Goal: Transaction & Acquisition: Purchase product/service

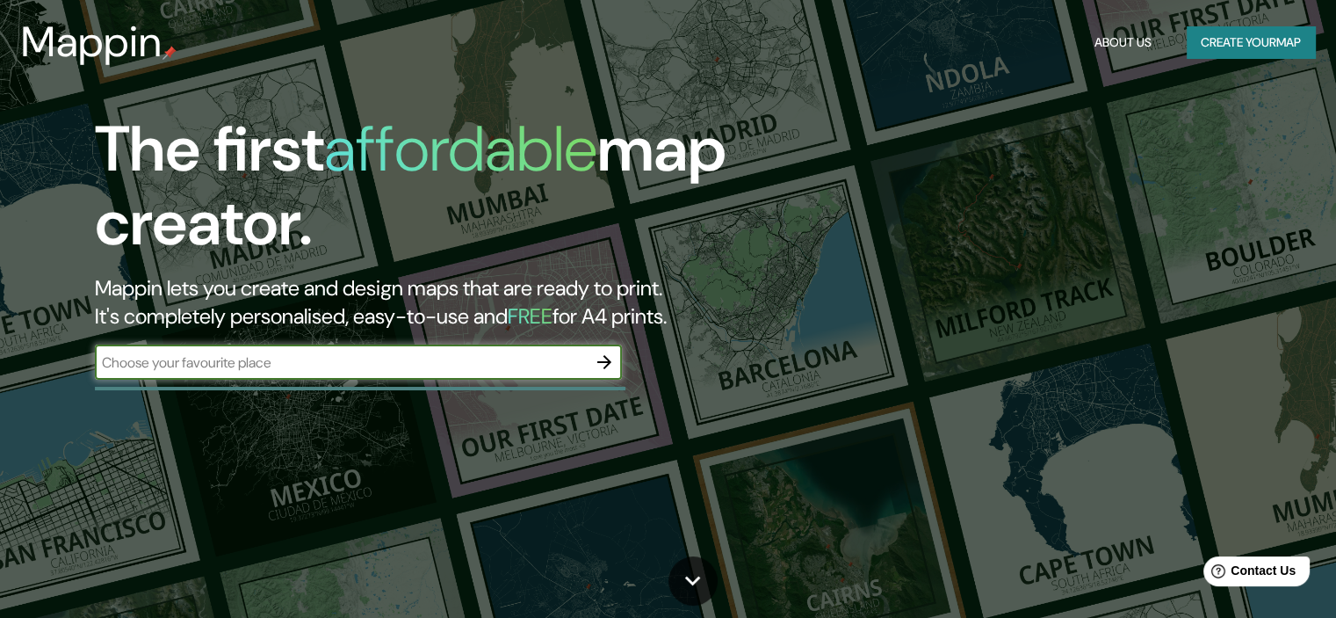
click at [339, 365] on input "text" at bounding box center [341, 362] width 492 height 20
type input "chihuahua"
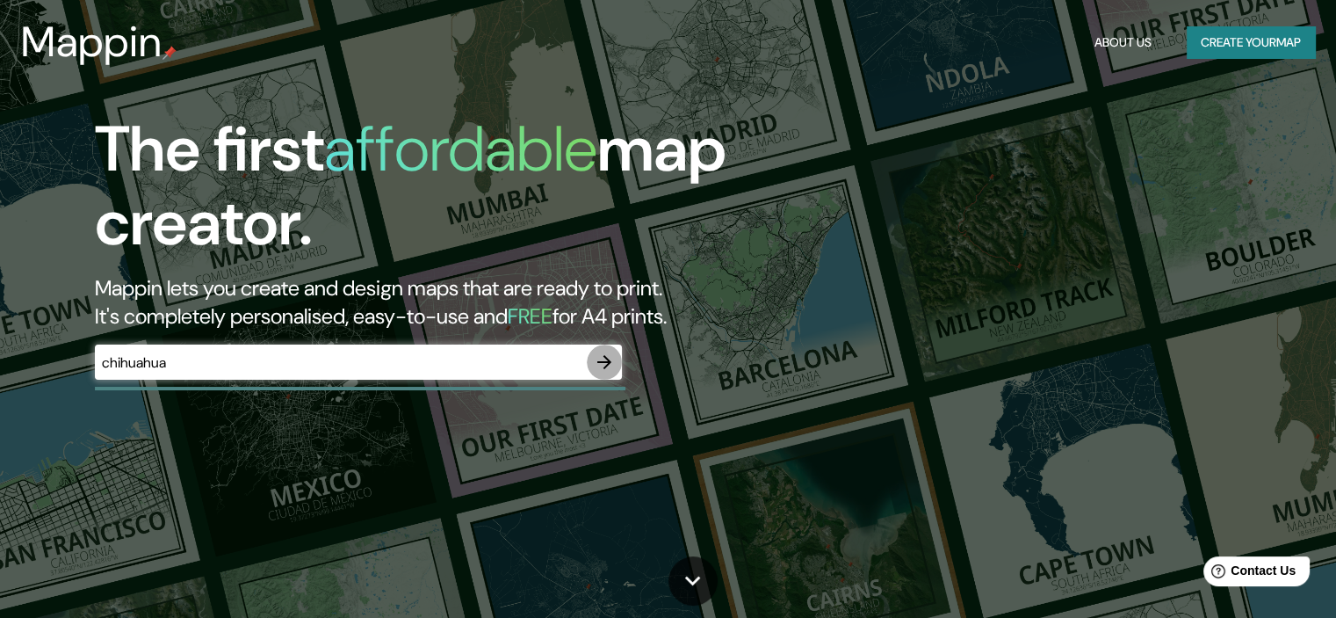
click at [615, 366] on button "button" at bounding box center [604, 361] width 35 height 35
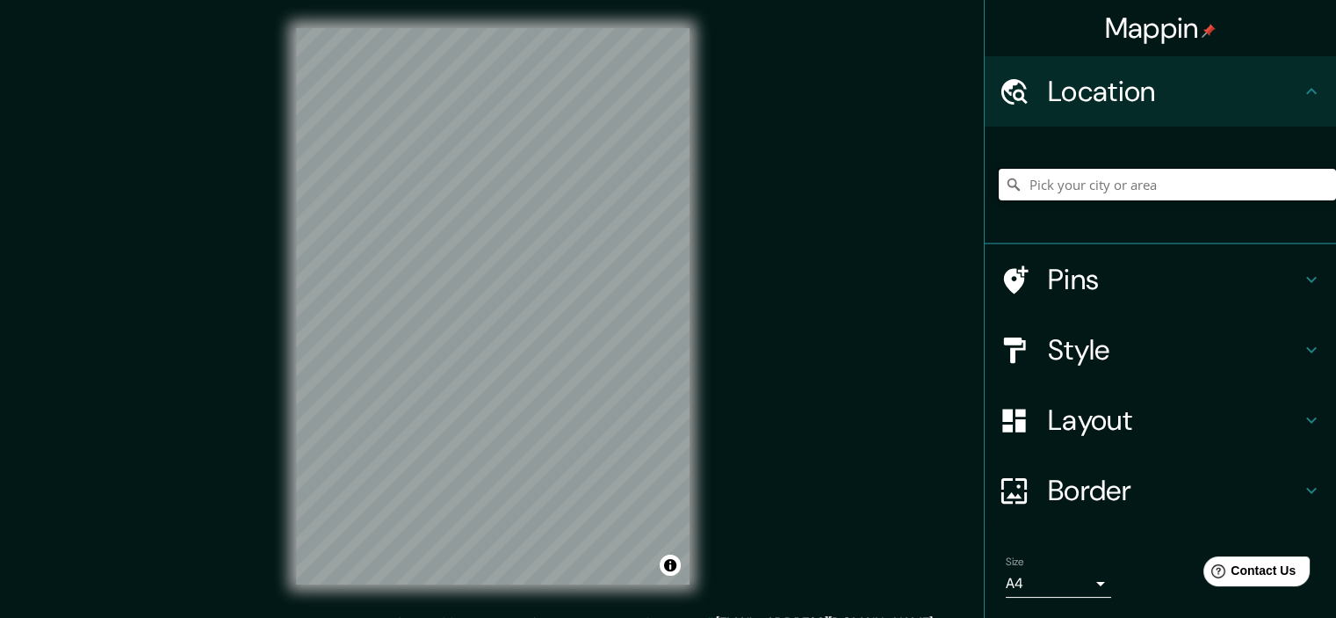
click at [1055, 181] on input "Pick your city or area" at bounding box center [1167, 185] width 337 height 32
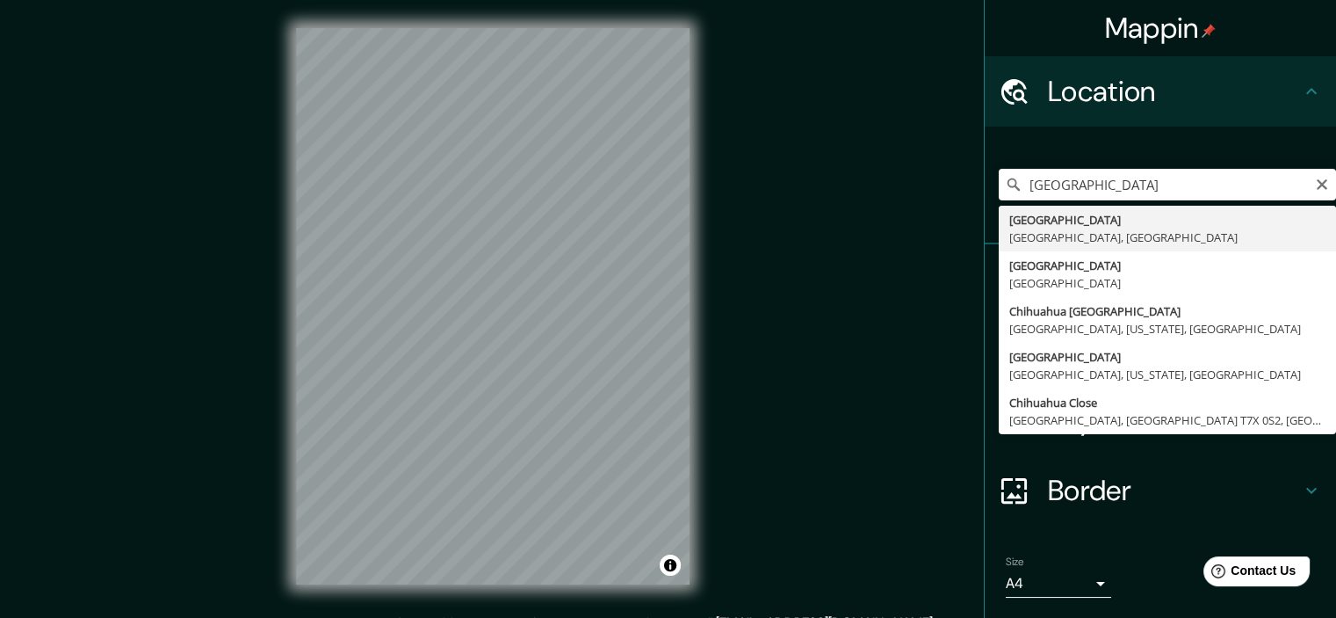
type input "[GEOGRAPHIC_DATA], [GEOGRAPHIC_DATA], [GEOGRAPHIC_DATA]"
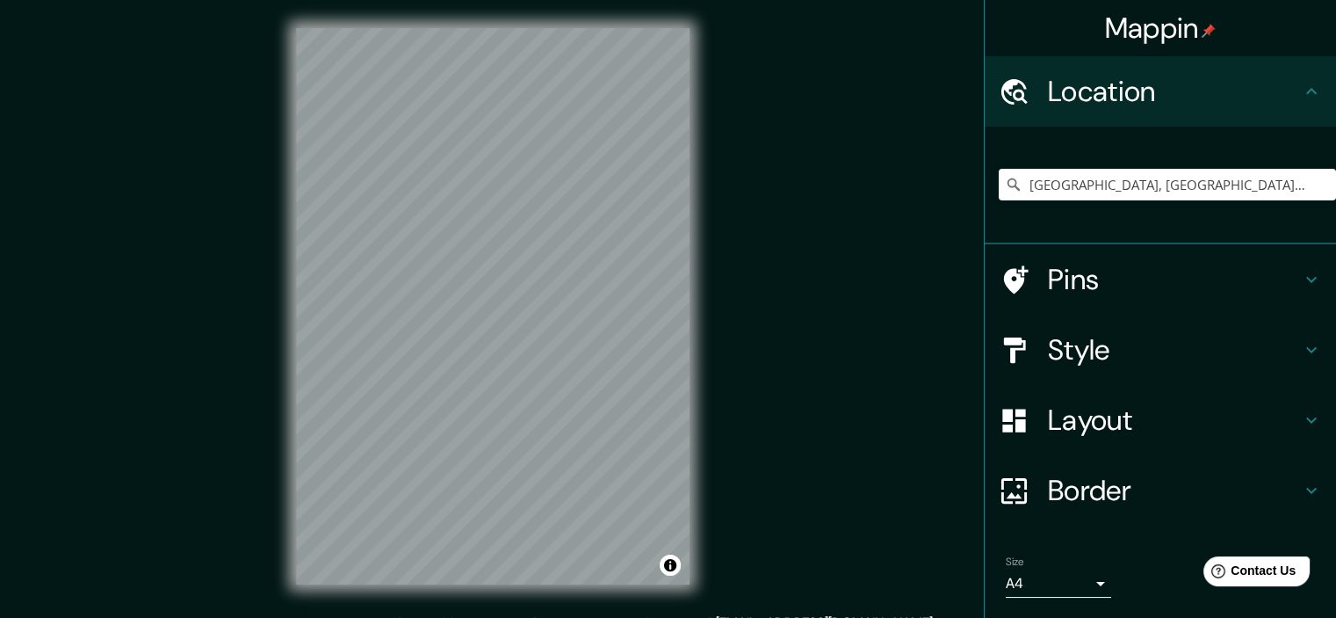
click at [1145, 270] on h4 "Pins" at bounding box center [1174, 279] width 253 height 35
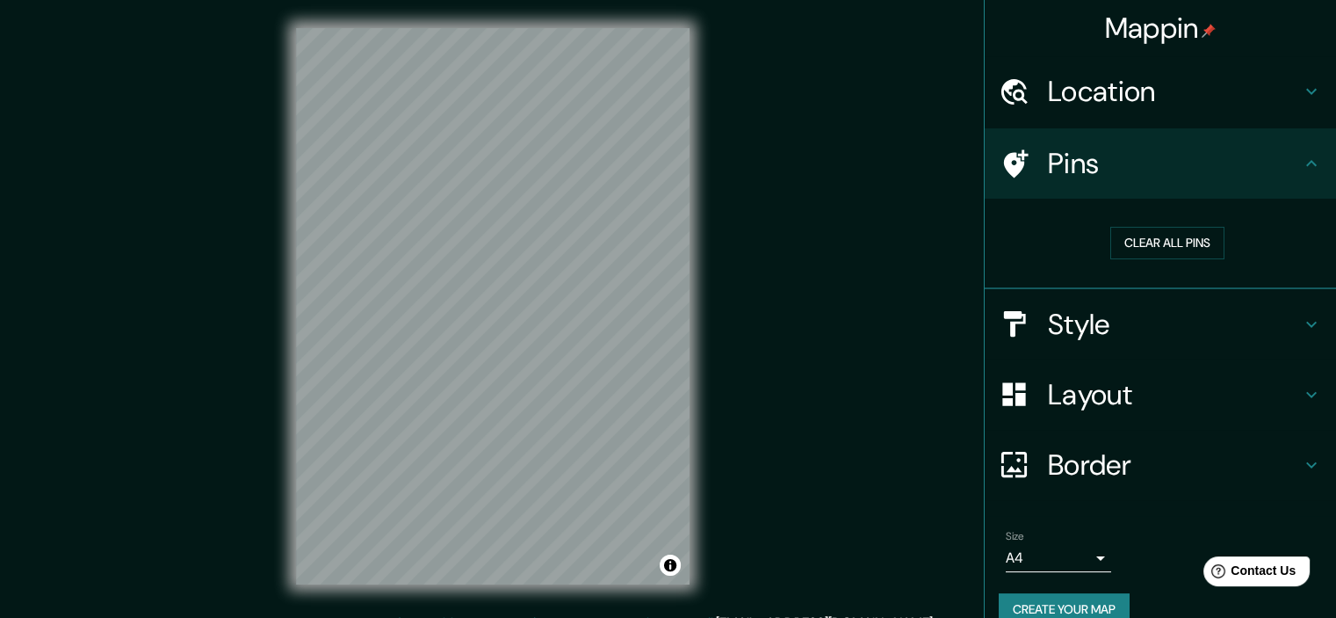
click at [1124, 313] on h4 "Style" at bounding box center [1174, 324] width 253 height 35
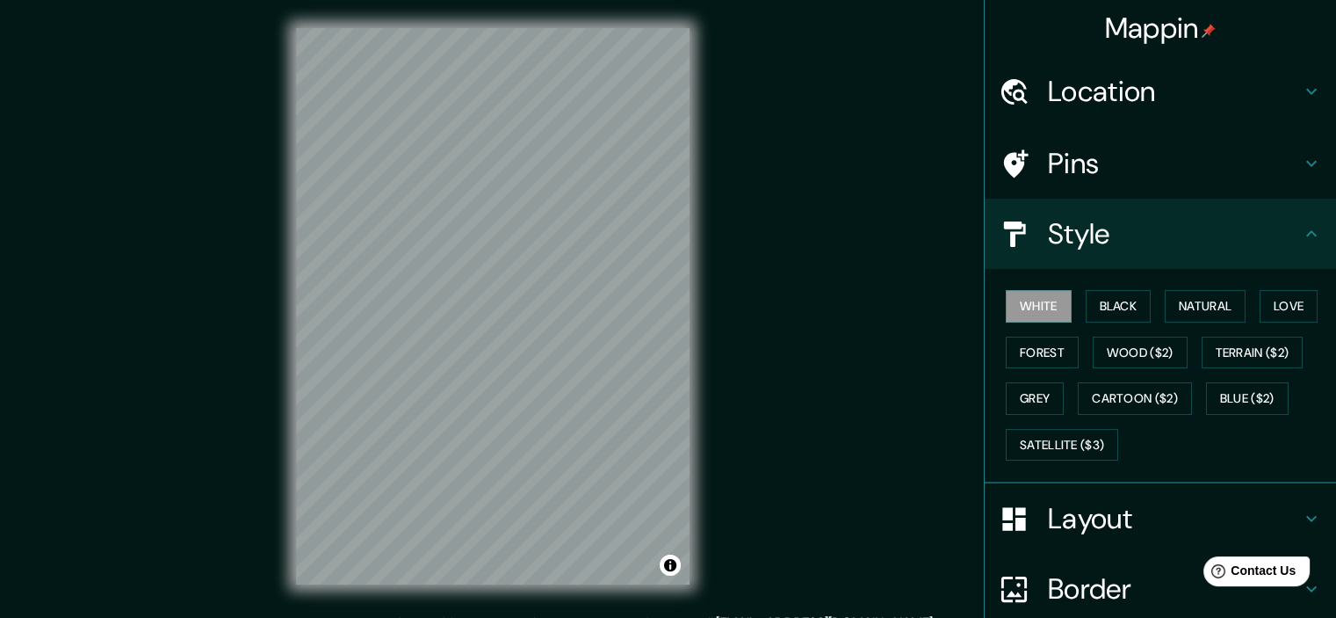
click at [1124, 313] on button "Black" at bounding box center [1119, 306] width 66 height 33
click at [1054, 308] on button "White" at bounding box center [1039, 306] width 66 height 33
click at [1044, 354] on button "Forest" at bounding box center [1042, 352] width 73 height 33
click at [1037, 392] on button "Grey" at bounding box center [1035, 398] width 58 height 33
click at [1048, 301] on button "White" at bounding box center [1039, 306] width 66 height 33
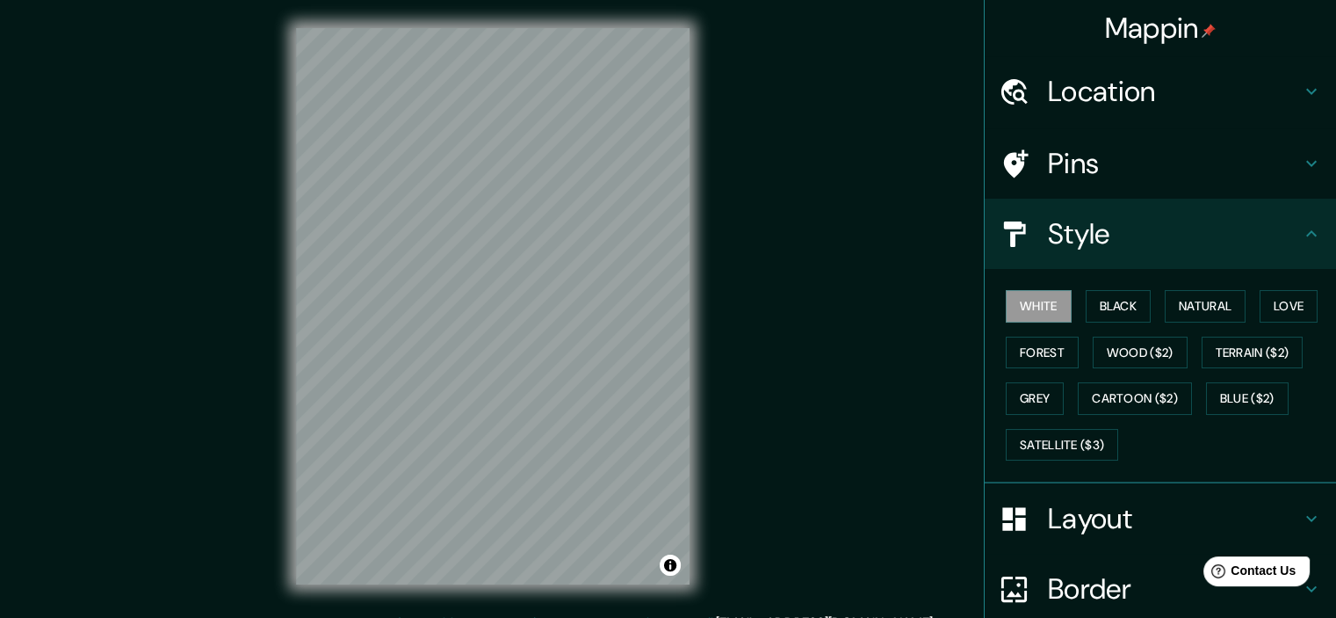
click at [1048, 148] on h4 "Pins" at bounding box center [1174, 163] width 253 height 35
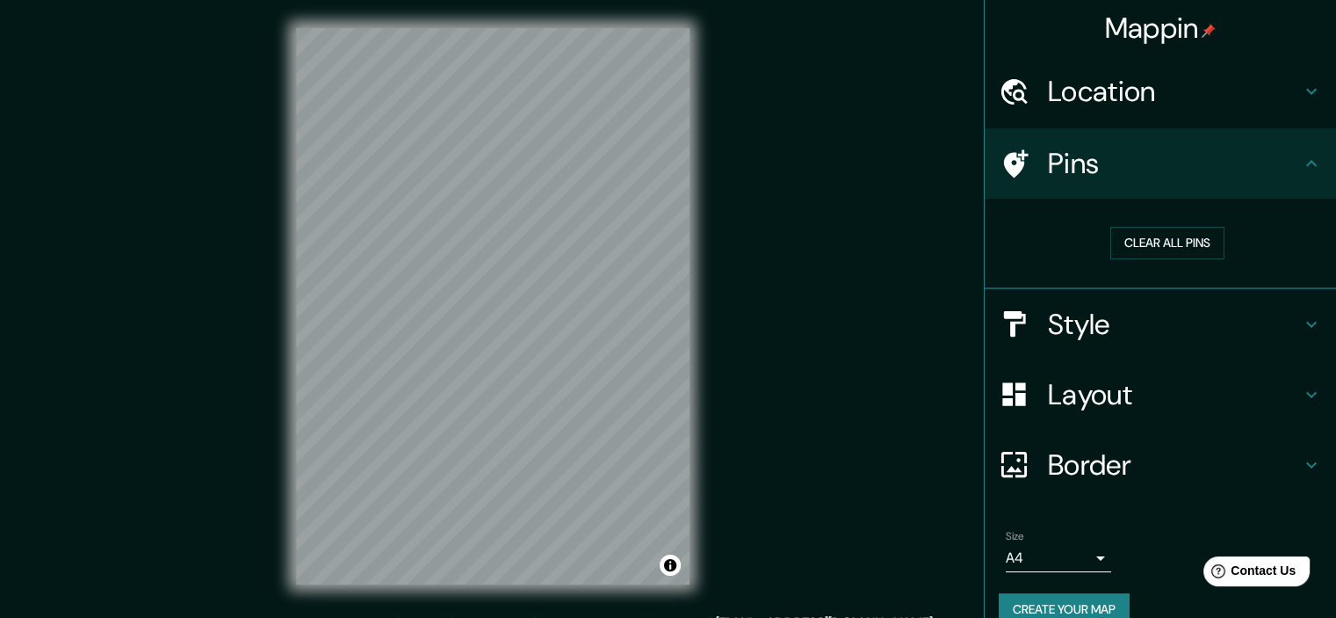
scroll to position [26, 0]
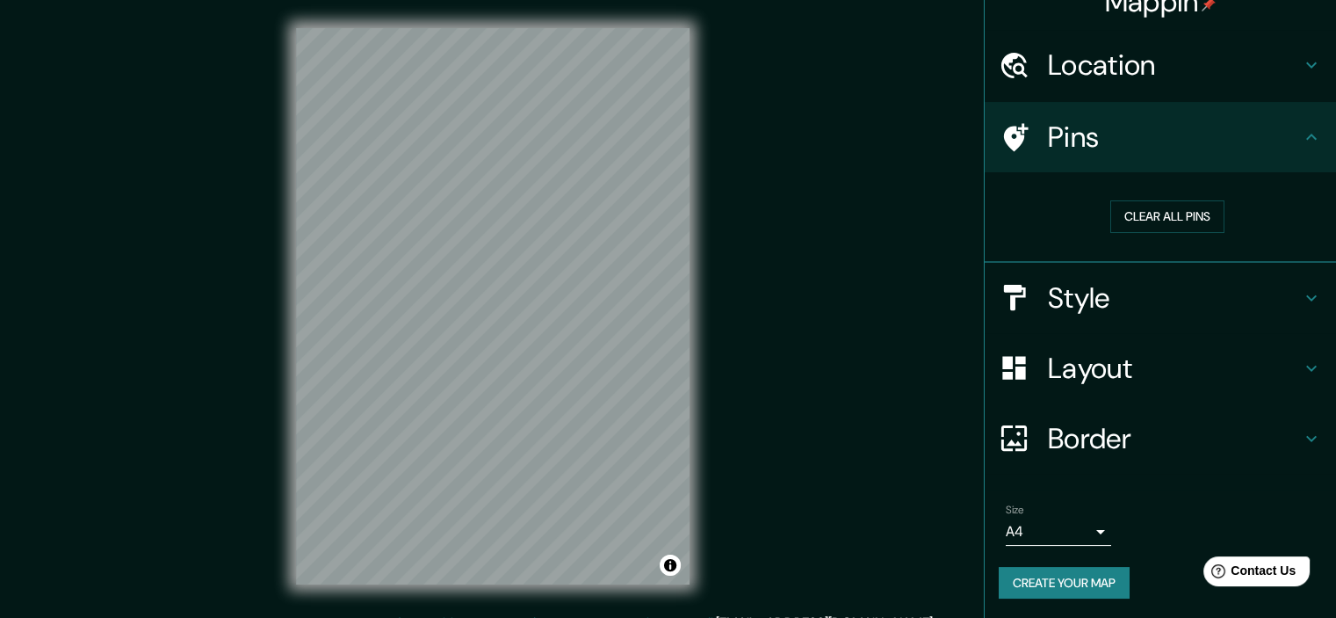
click at [1060, 525] on body "Mappin Location [GEOGRAPHIC_DATA], [GEOGRAPHIC_DATA], [GEOGRAPHIC_DATA] Pins Cl…" at bounding box center [668, 309] width 1336 height 618
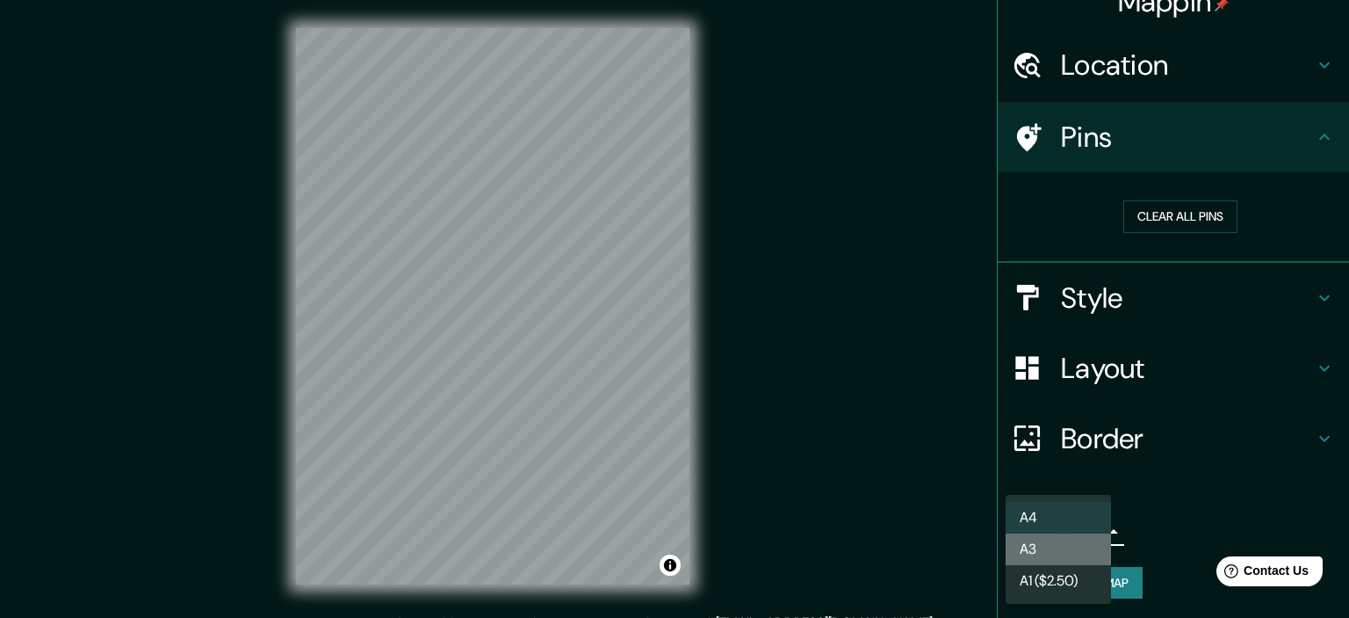
click at [1047, 546] on li "A3" at bounding box center [1058, 549] width 105 height 32
click at [1051, 530] on body "Mappin Location [GEOGRAPHIC_DATA], [GEOGRAPHIC_DATA], [GEOGRAPHIC_DATA] Pins Cl…" at bounding box center [674, 309] width 1349 height 618
click at [1052, 503] on li "A4" at bounding box center [1058, 518] width 105 height 32
type input "single"
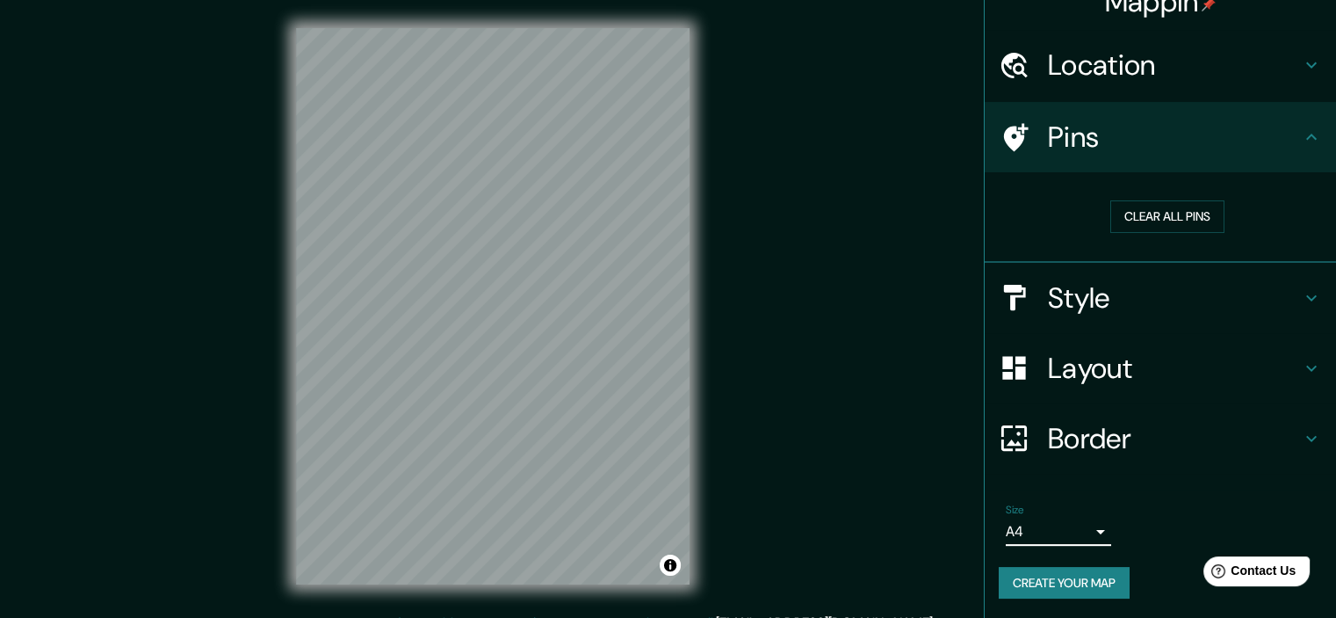
click at [1051, 431] on h4 "Border" at bounding box center [1174, 438] width 253 height 35
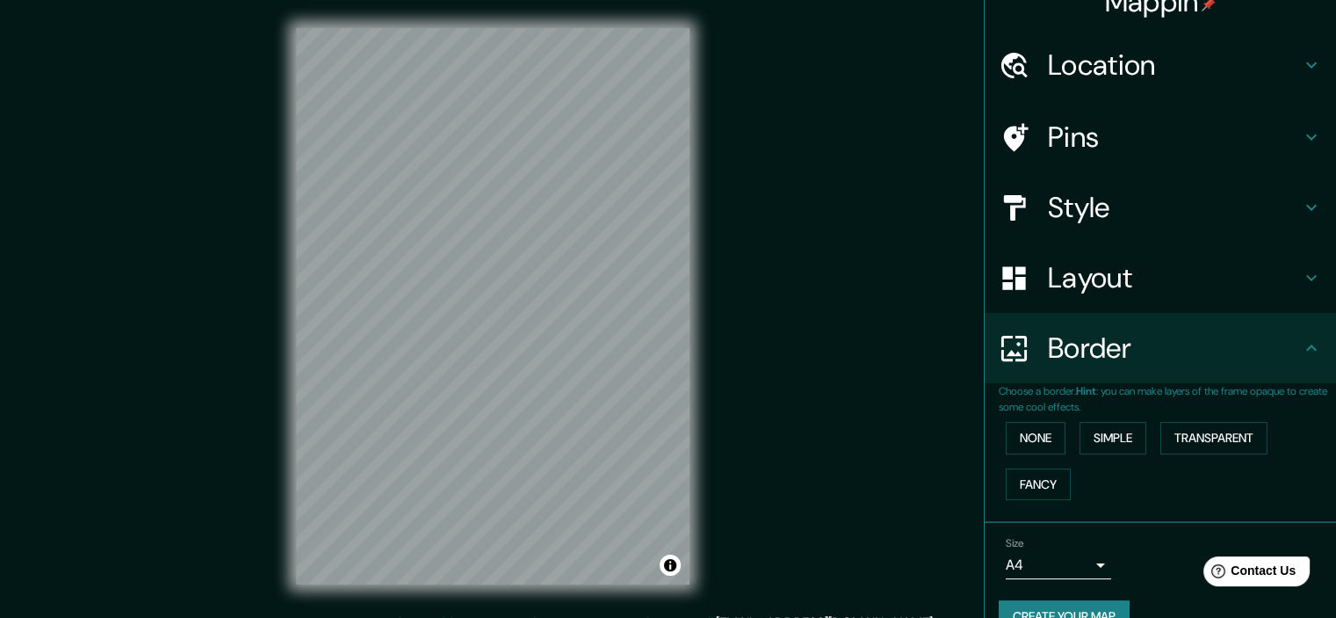
click at [1051, 431] on button "None" at bounding box center [1036, 438] width 60 height 33
click at [1095, 433] on button "Simple" at bounding box center [1113, 438] width 67 height 33
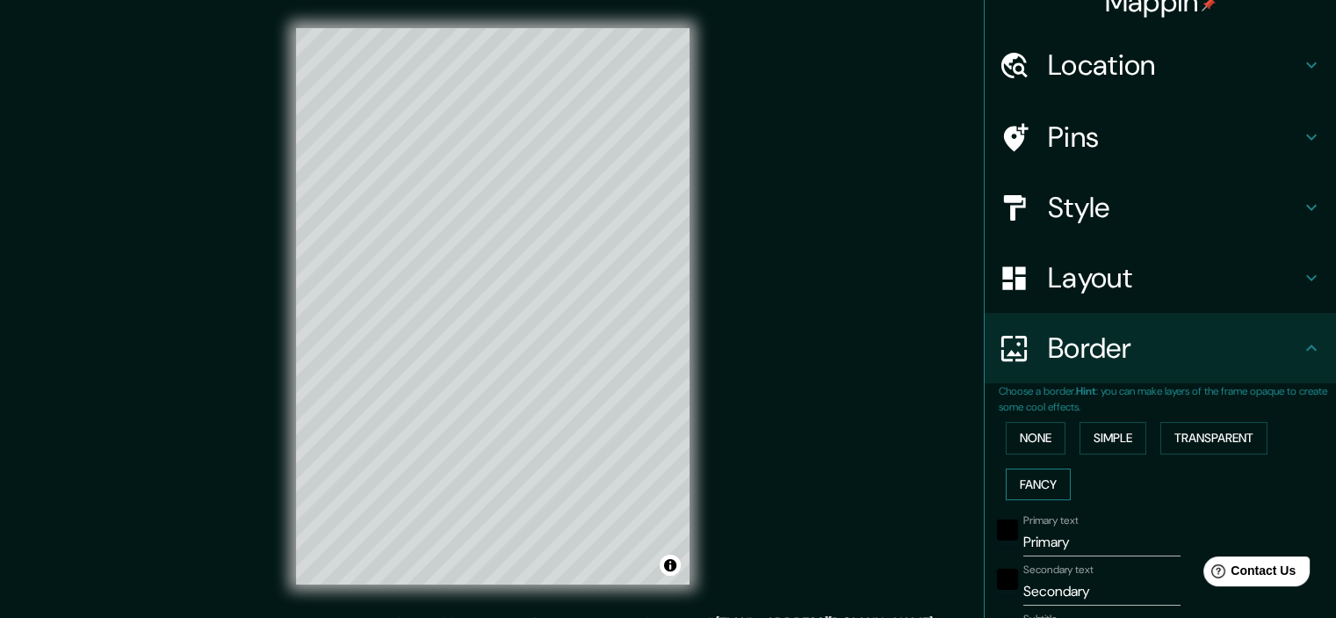
click at [1013, 495] on button "Fancy" at bounding box center [1038, 484] width 65 height 33
click at [1189, 429] on button "Transparent" at bounding box center [1213, 438] width 107 height 33
click at [1037, 436] on button "None" at bounding box center [1036, 438] width 60 height 33
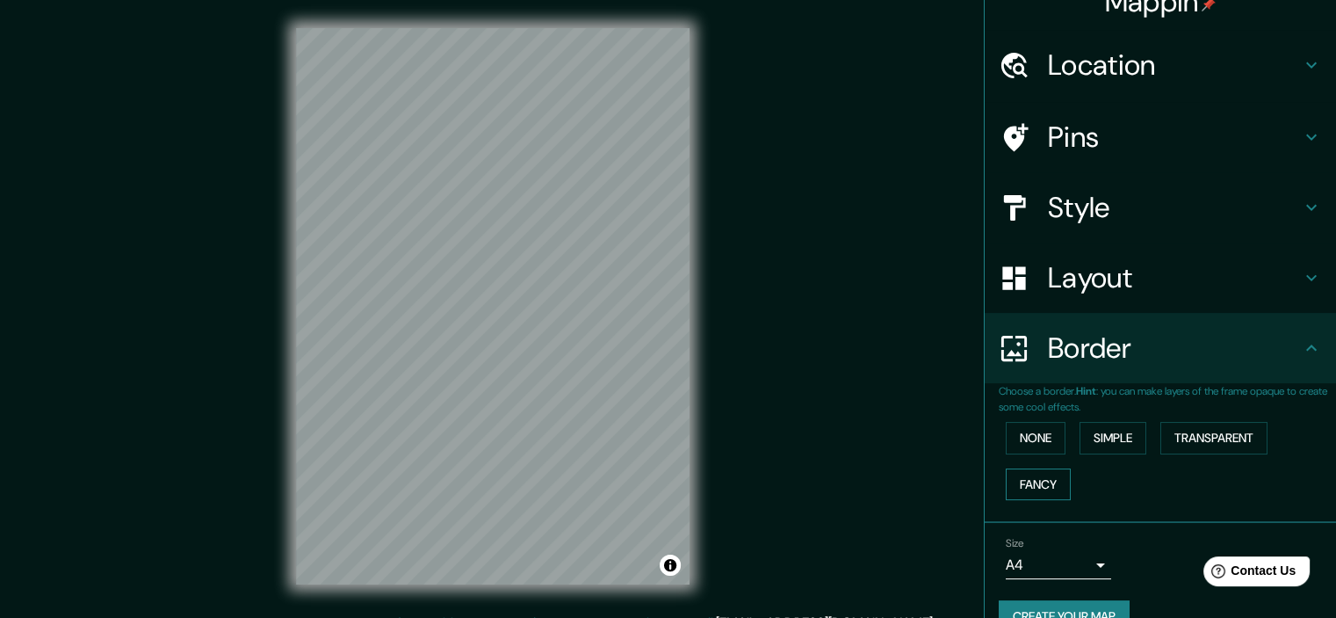
click at [1038, 484] on button "Fancy" at bounding box center [1038, 484] width 65 height 33
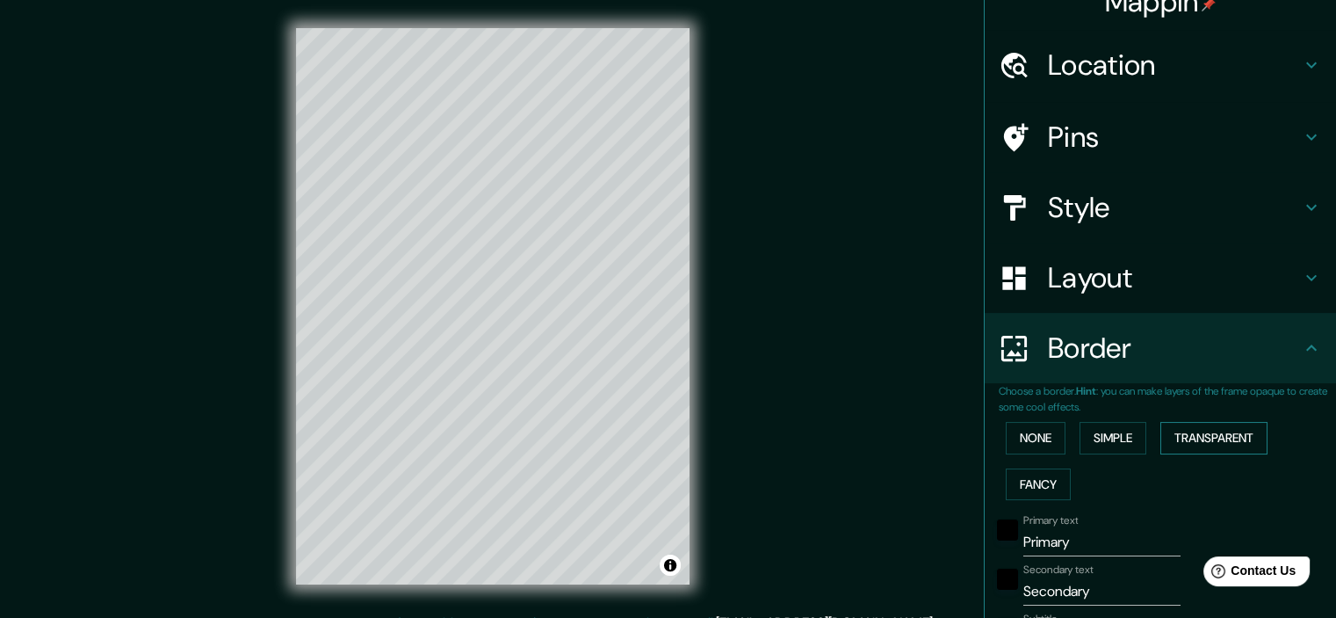
click at [1189, 424] on button "Transparent" at bounding box center [1213, 438] width 107 height 33
click at [488, 28] on div at bounding box center [493, 28] width 394 height 0
click at [1038, 430] on button "None" at bounding box center [1036, 438] width 60 height 33
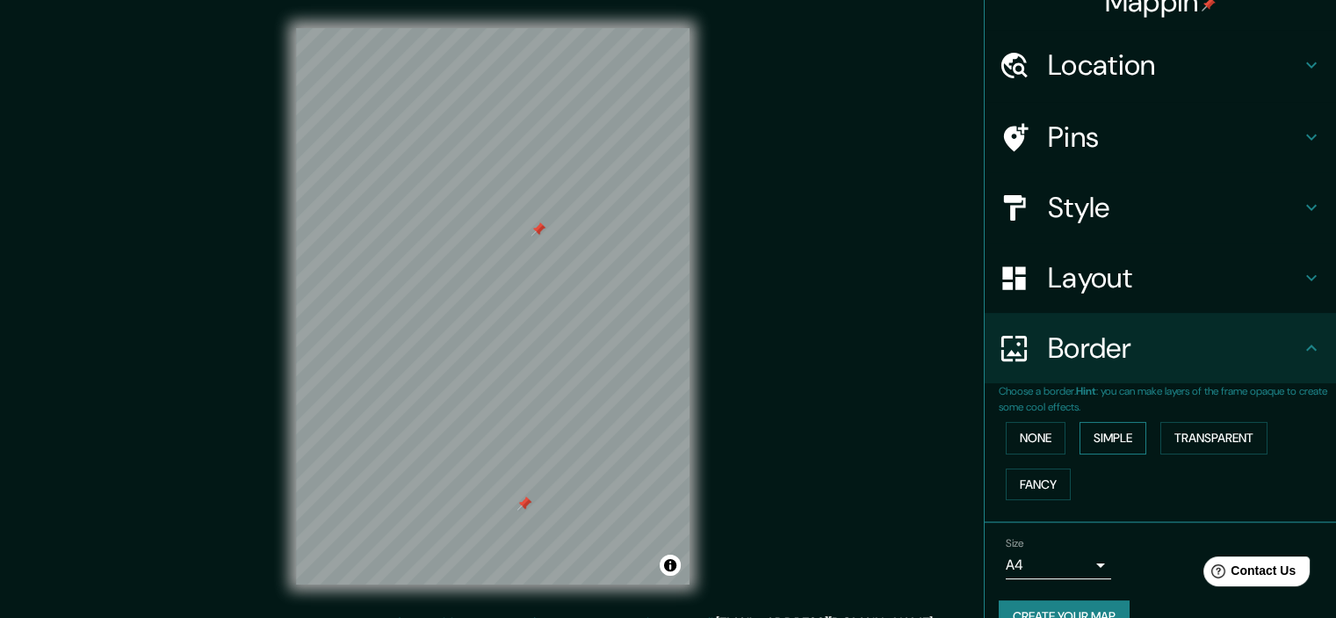
click at [1090, 434] on button "Simple" at bounding box center [1113, 438] width 67 height 33
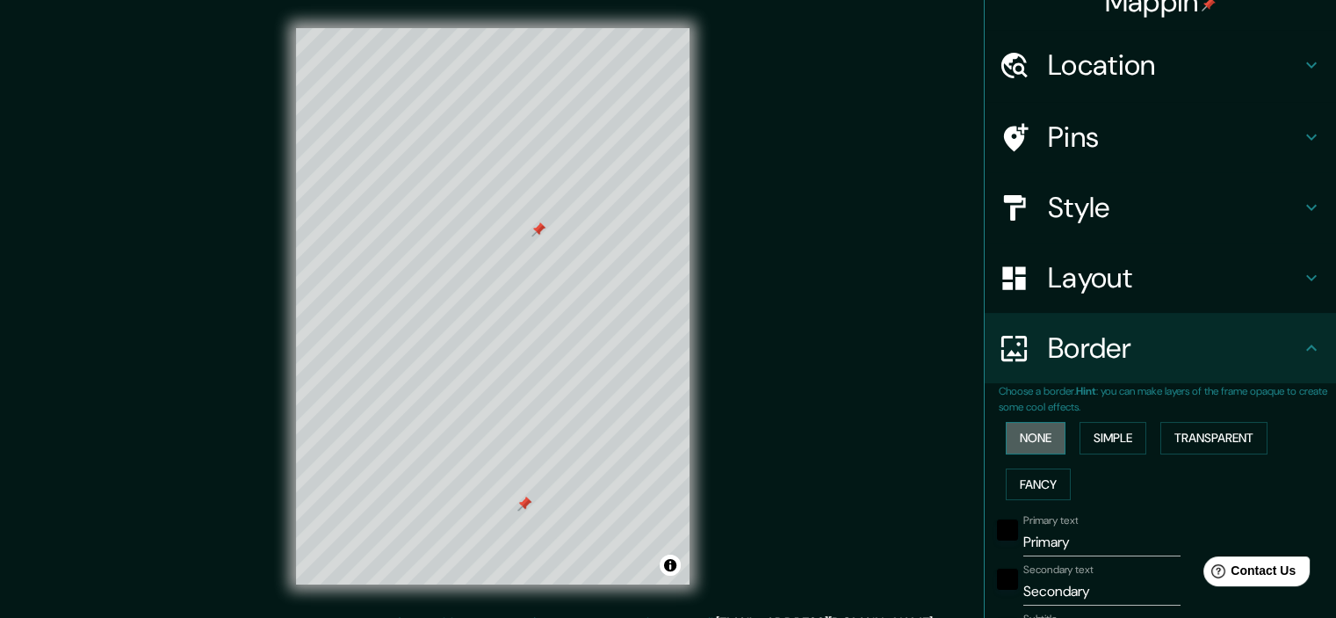
click at [1037, 435] on button "None" at bounding box center [1036, 438] width 60 height 33
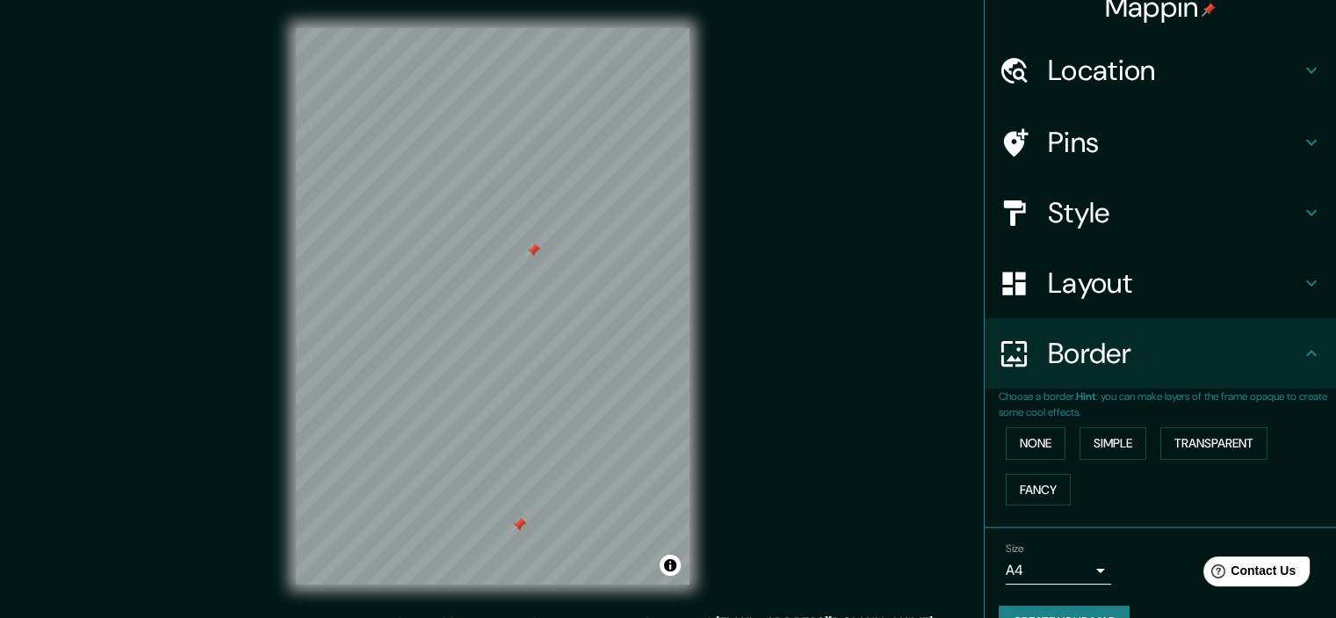
scroll to position [0, 0]
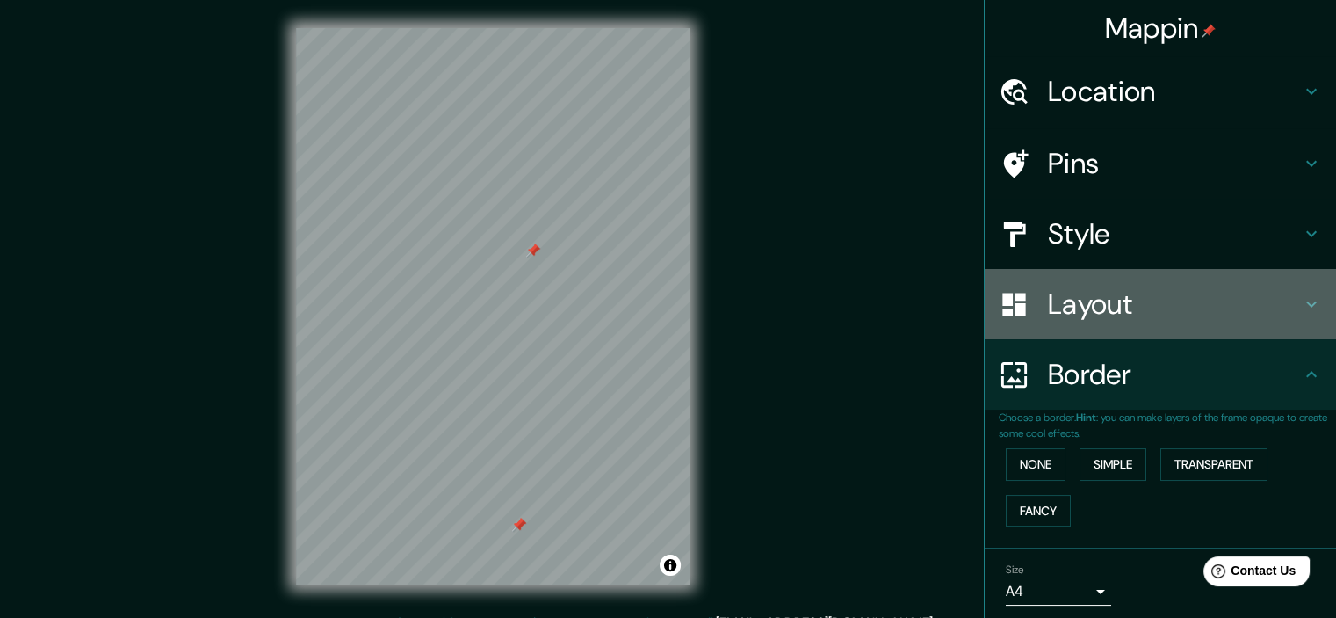
click at [1089, 291] on h4 "Layout" at bounding box center [1174, 303] width 253 height 35
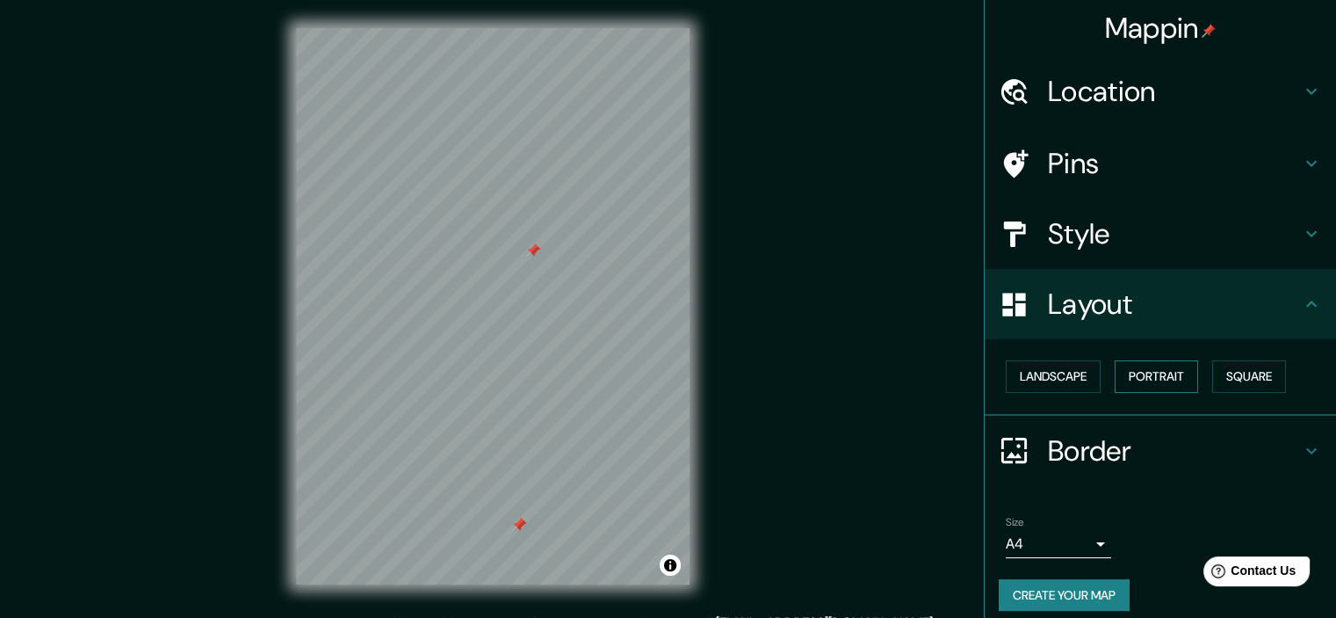
click at [1160, 379] on button "Portrait" at bounding box center [1156, 376] width 83 height 33
click at [1247, 371] on button "Square" at bounding box center [1249, 376] width 74 height 33
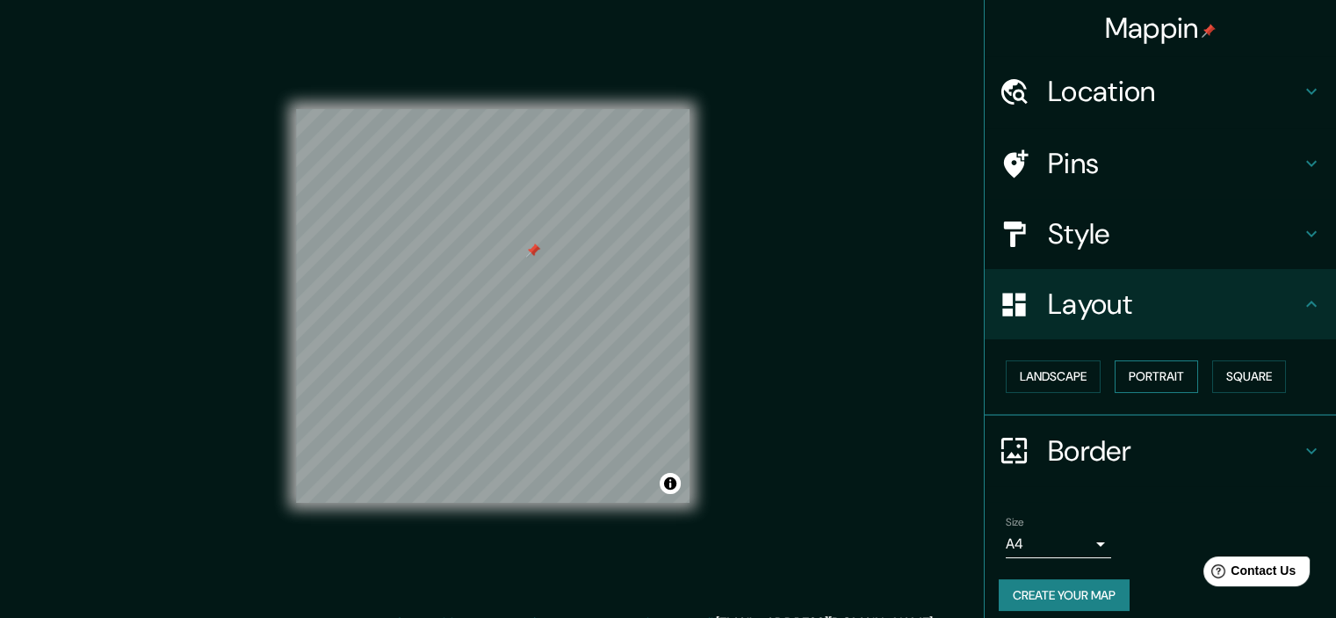
click at [1128, 372] on button "Portrait" at bounding box center [1156, 376] width 83 height 33
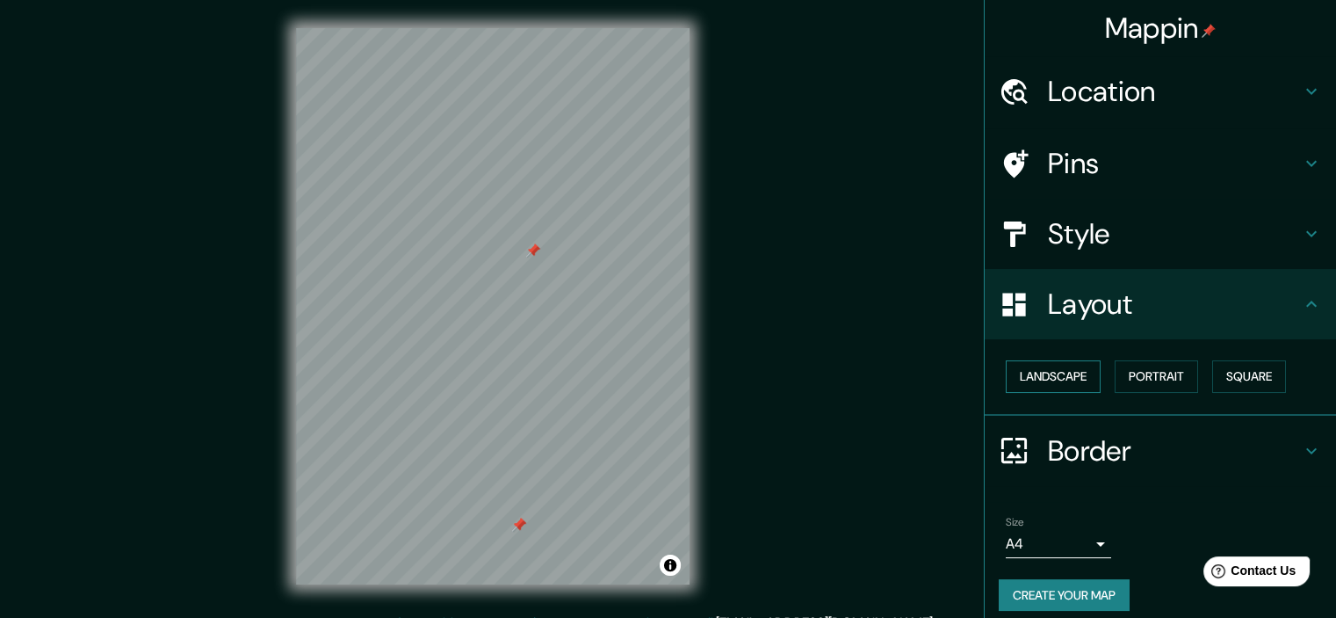
click at [1063, 366] on button "Landscape" at bounding box center [1053, 376] width 95 height 33
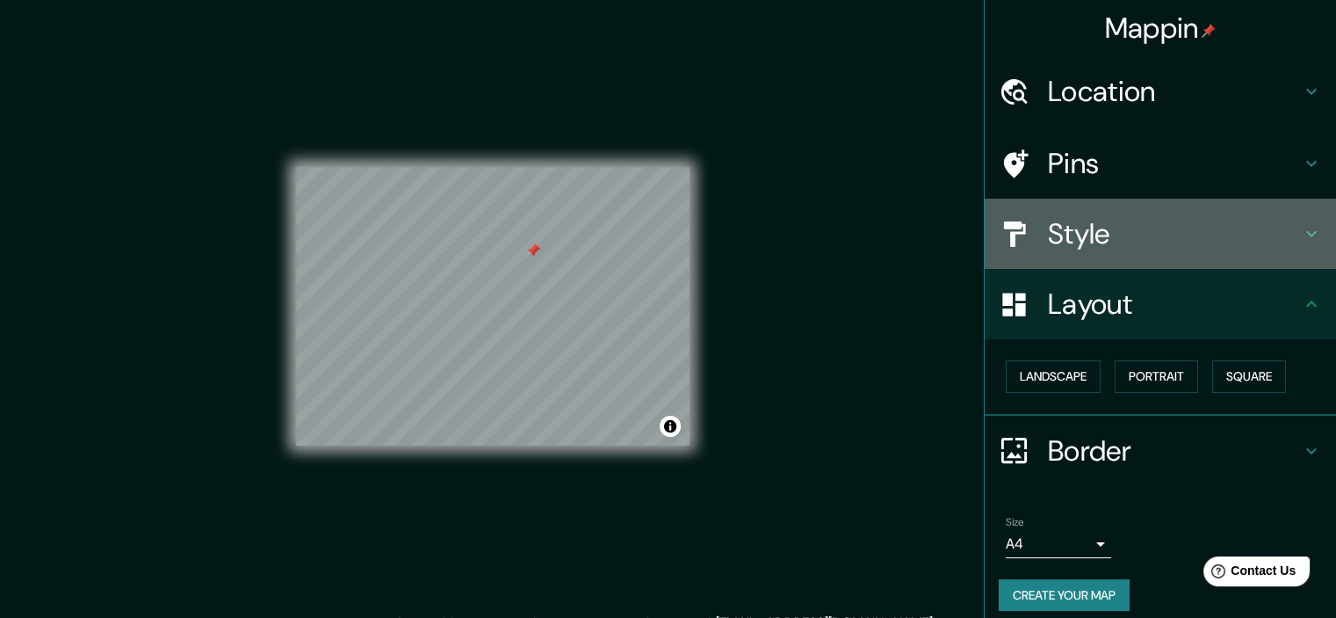
click at [1088, 217] on h4 "Style" at bounding box center [1174, 233] width 253 height 35
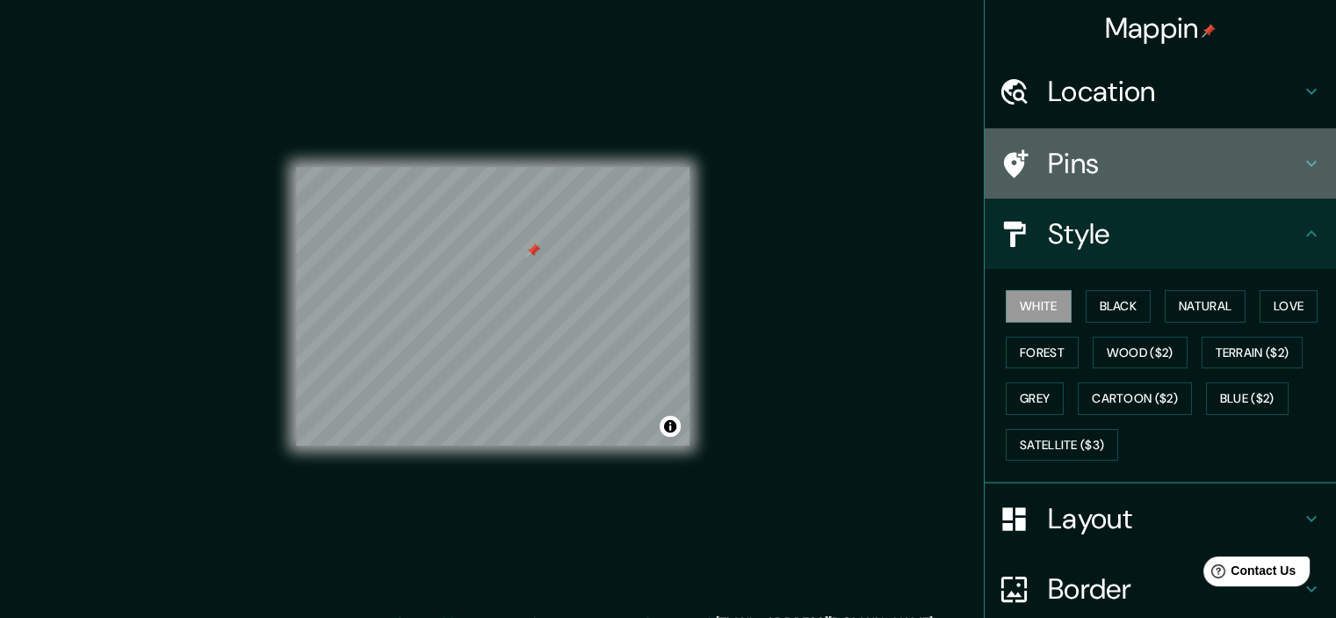
click at [1066, 175] on h4 "Pins" at bounding box center [1174, 163] width 253 height 35
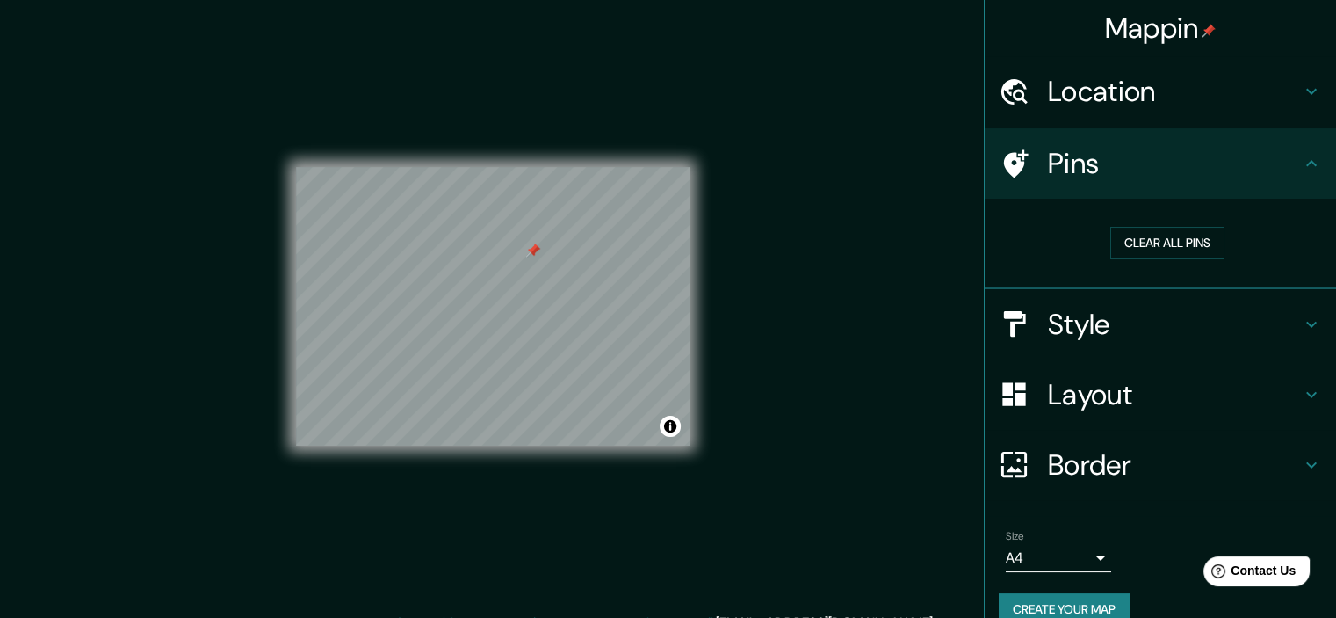
click at [1103, 85] on h4 "Location" at bounding box center [1174, 91] width 253 height 35
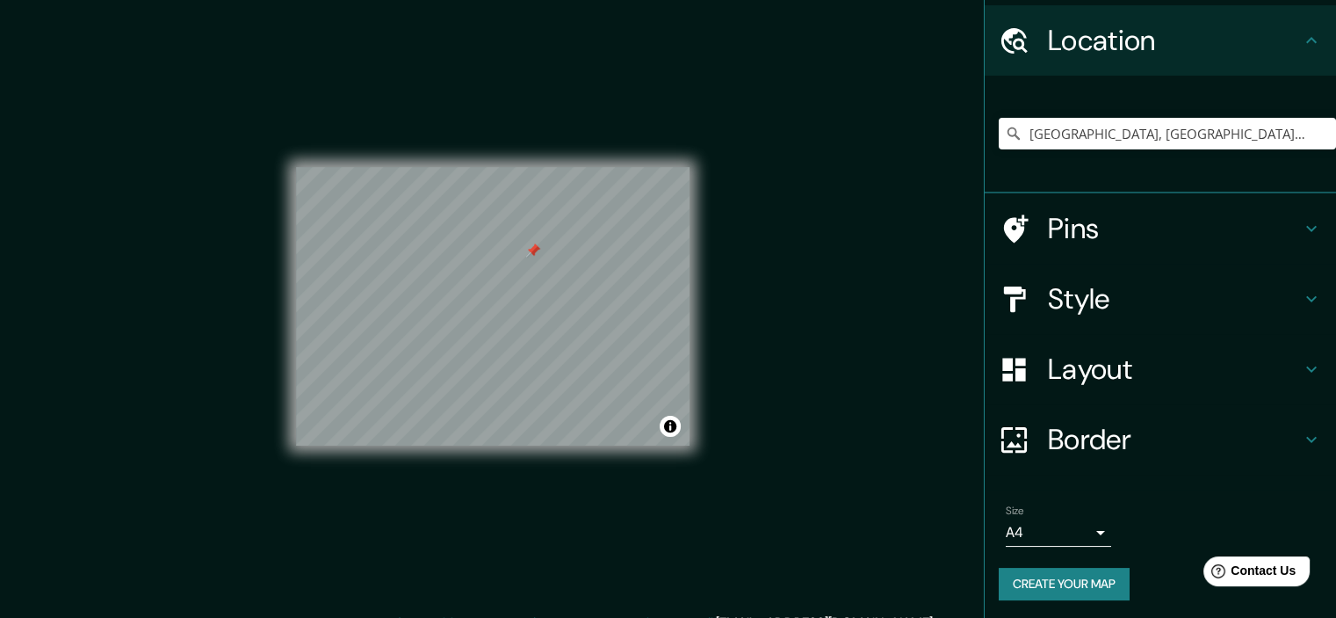
scroll to position [53, 0]
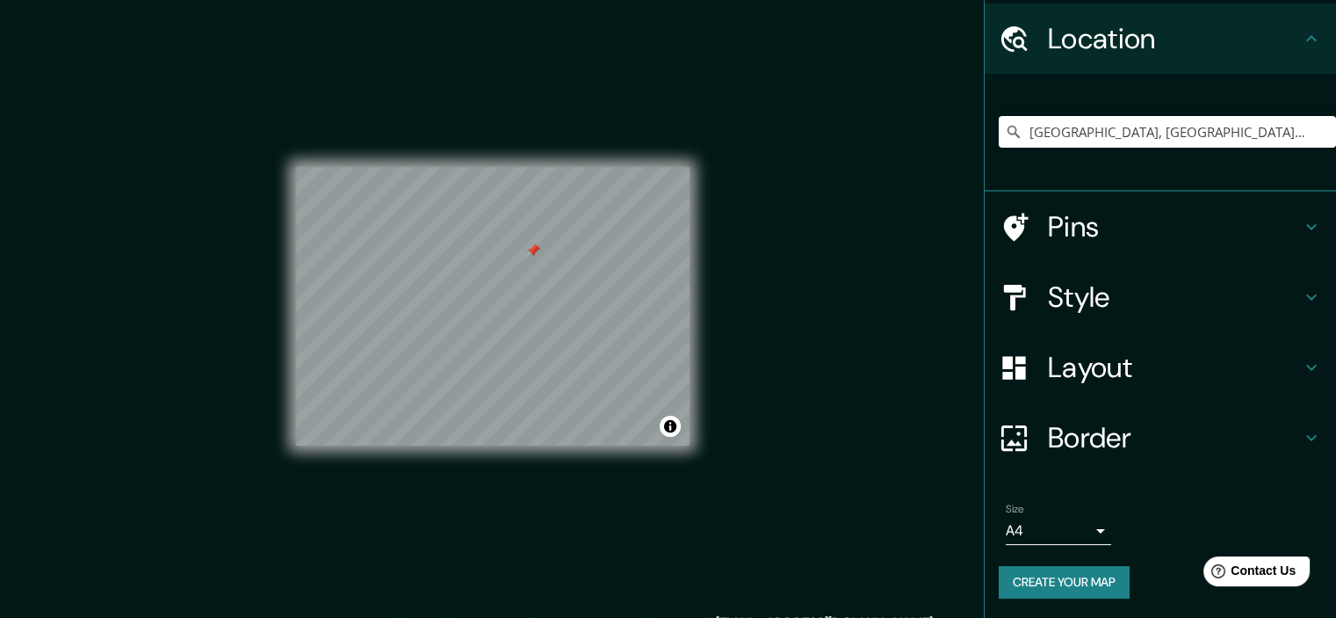
click at [794, 265] on div "Mappin Location [GEOGRAPHIC_DATA], [GEOGRAPHIC_DATA], [GEOGRAPHIC_DATA] Pins St…" at bounding box center [668, 320] width 1336 height 640
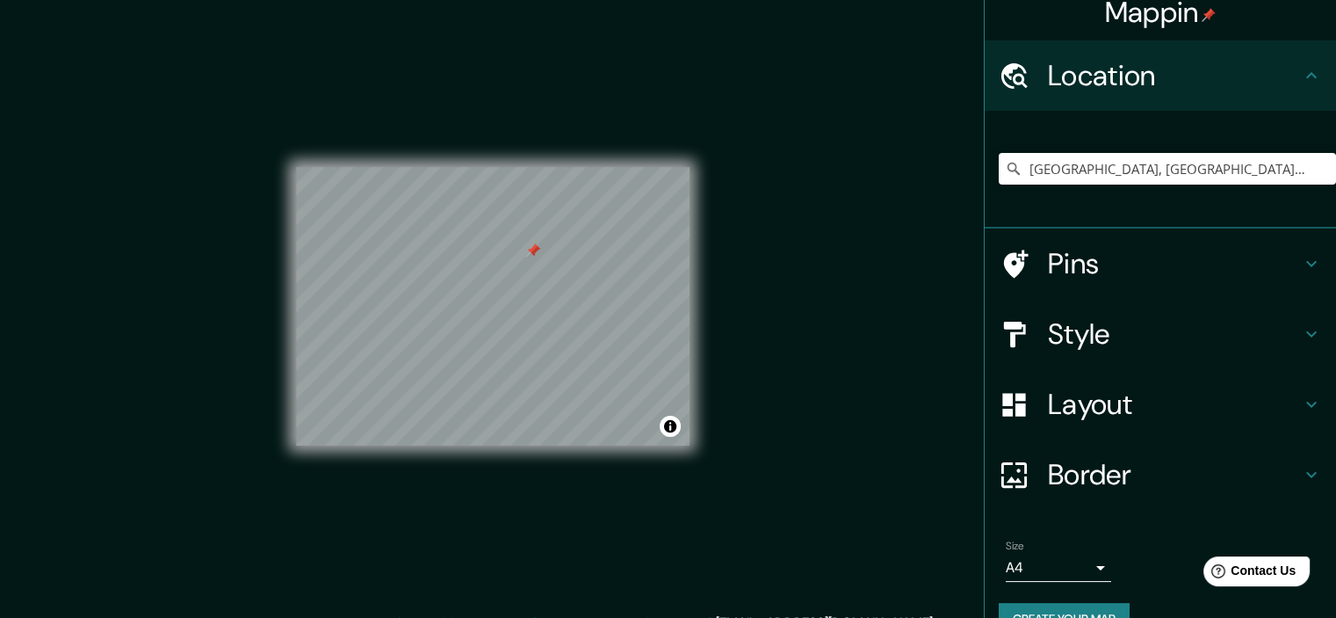
scroll to position [0, 0]
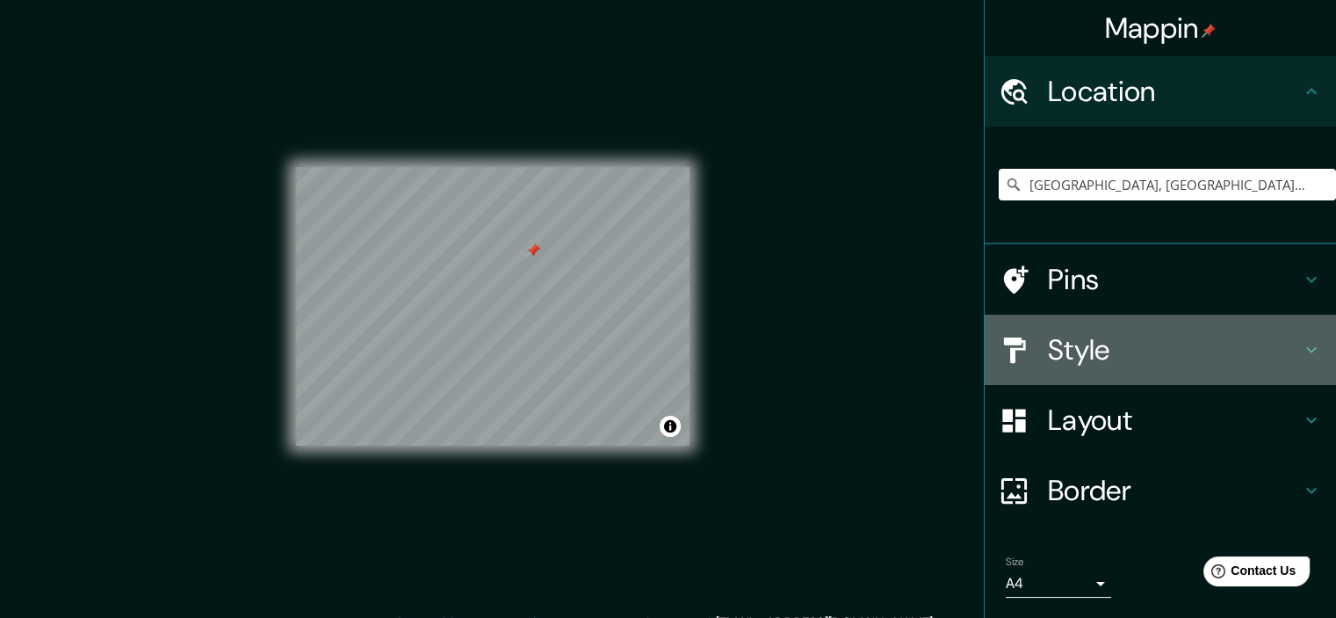
click at [1053, 346] on h4 "Style" at bounding box center [1174, 349] width 253 height 35
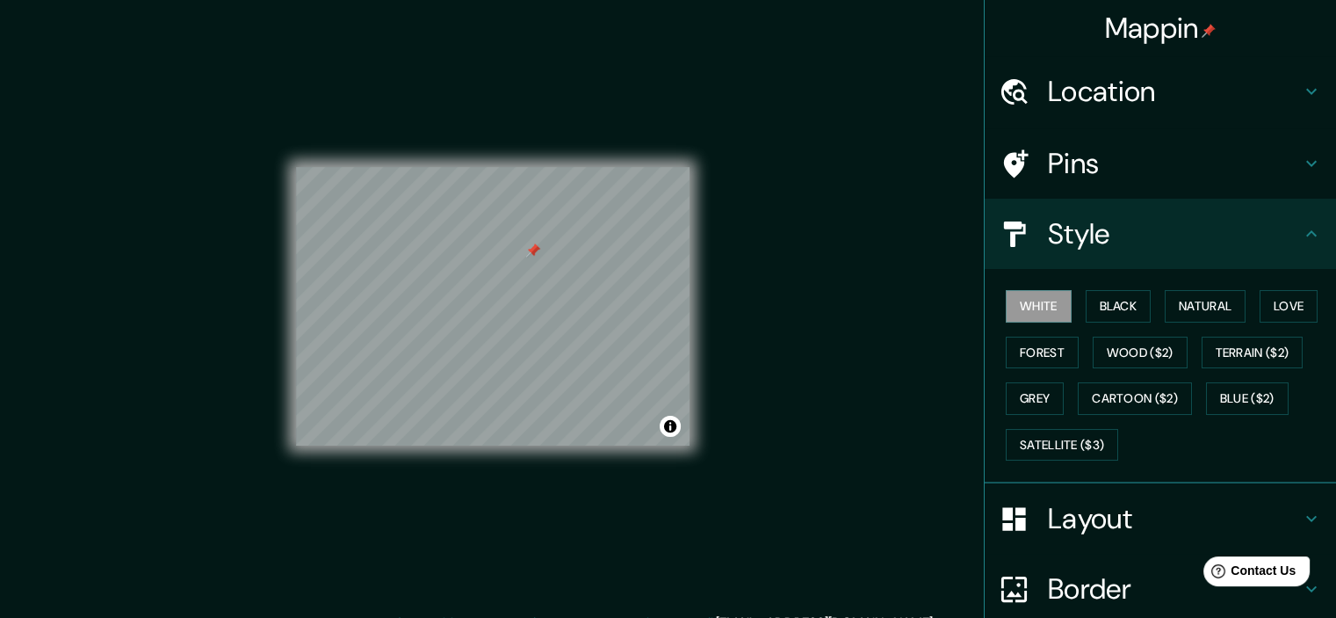
click at [1048, 505] on h4 "Layout" at bounding box center [1174, 518] width 253 height 35
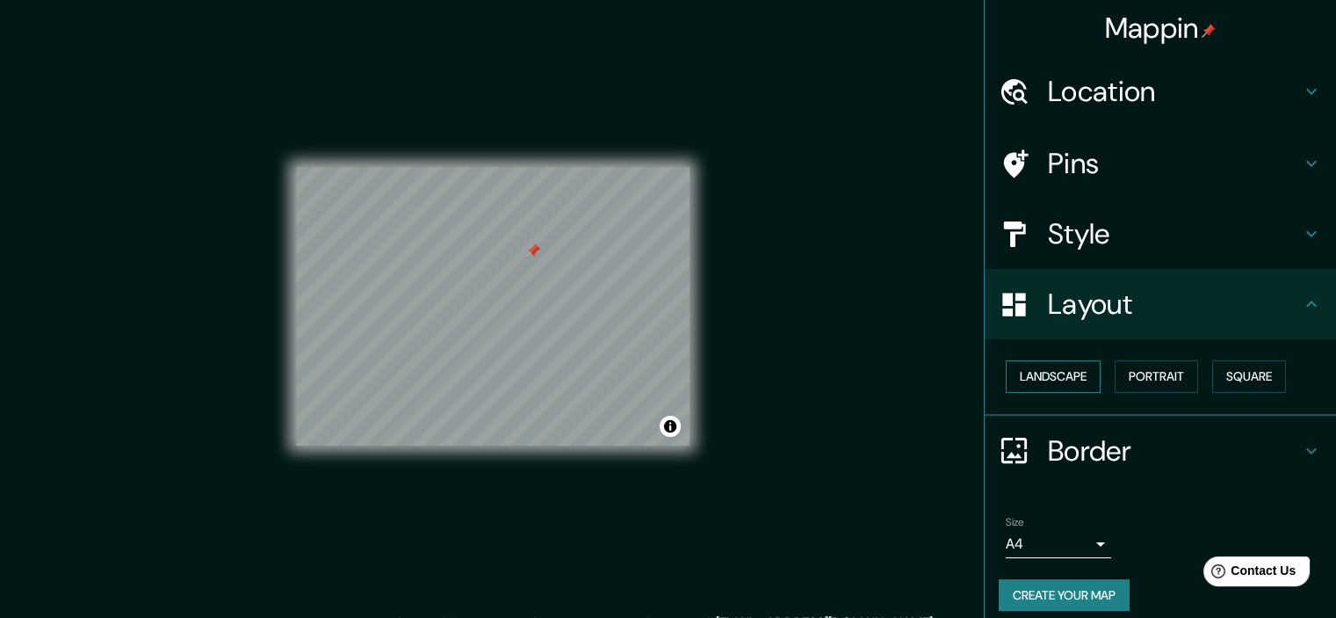
click at [1045, 379] on button "Landscape" at bounding box center [1053, 376] width 95 height 33
click at [1139, 372] on button "Portrait" at bounding box center [1156, 376] width 83 height 33
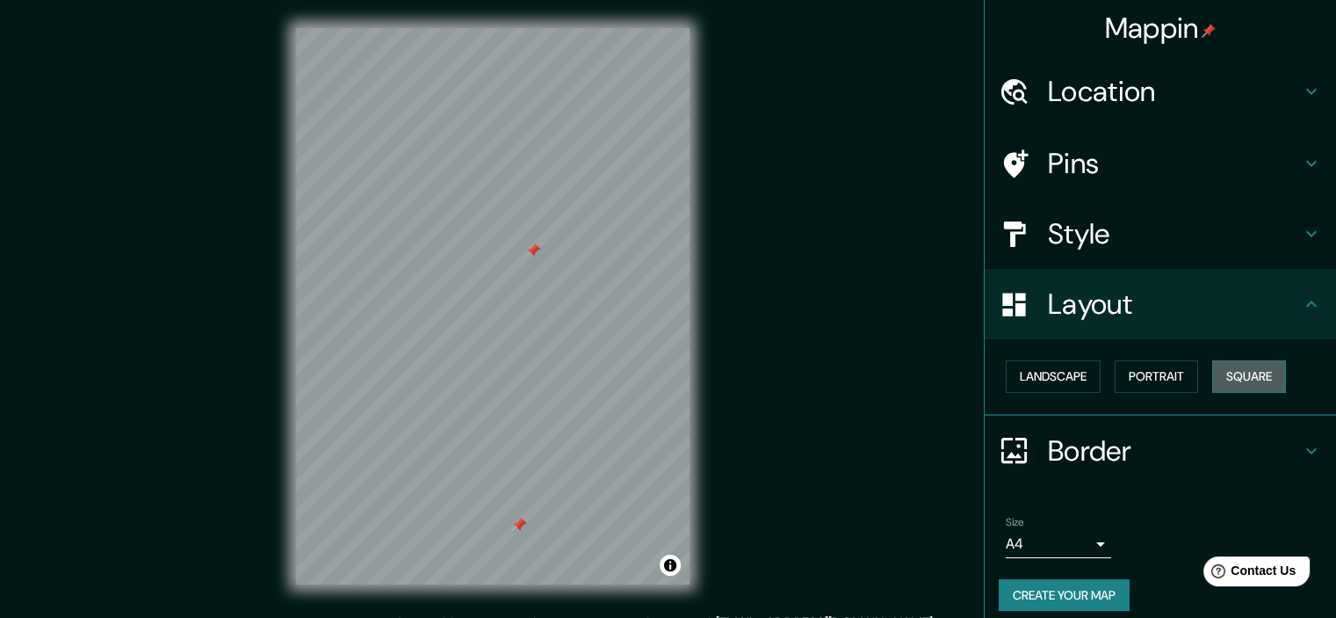
click at [1258, 366] on button "Square" at bounding box center [1249, 376] width 74 height 33
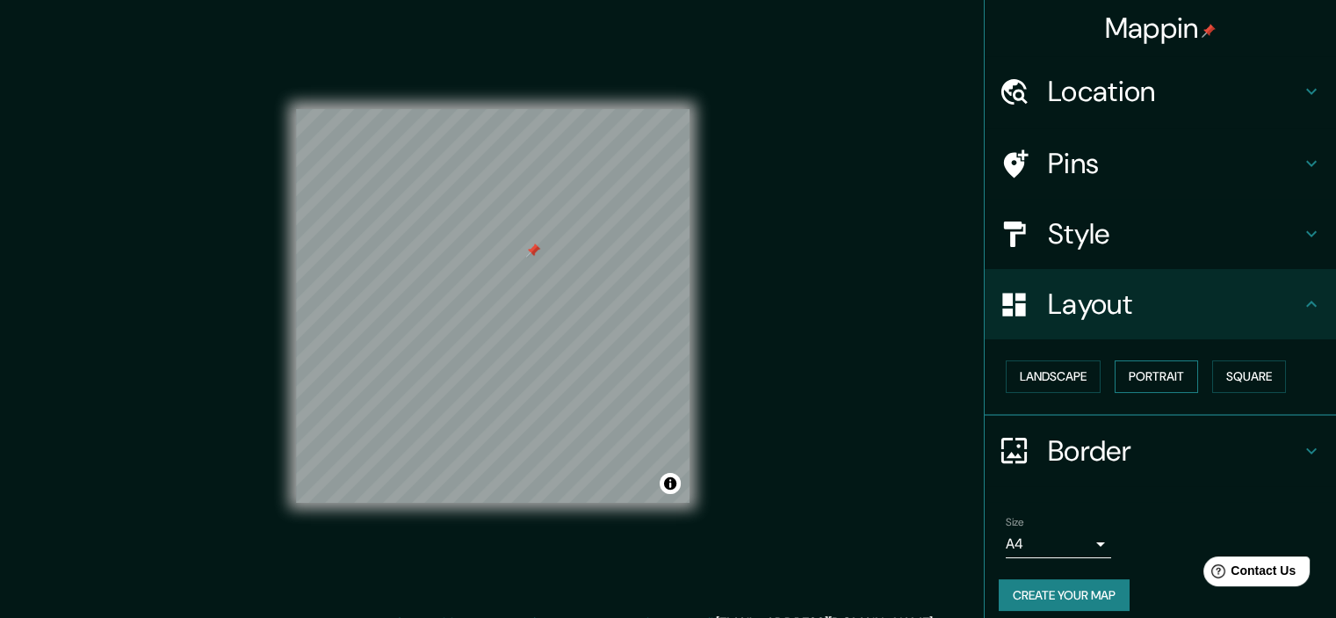
click at [1137, 365] on button "Portrait" at bounding box center [1156, 376] width 83 height 33
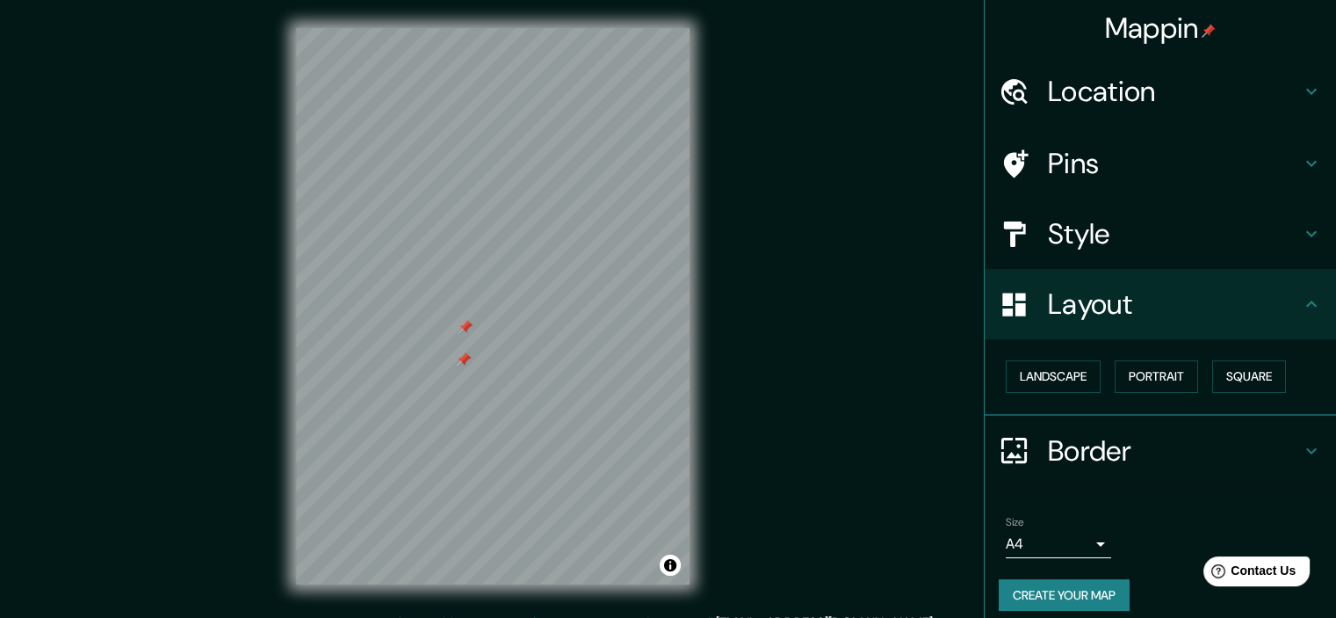
click at [1059, 146] on h4 "Pins" at bounding box center [1174, 163] width 253 height 35
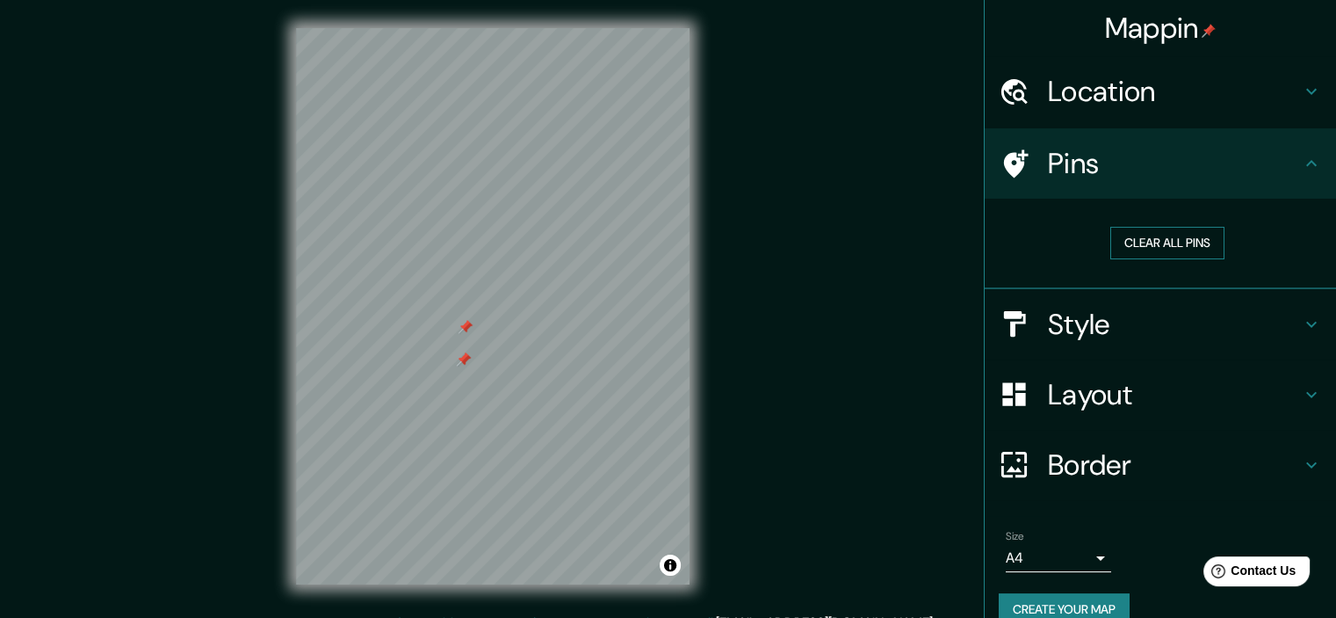
click at [1124, 248] on button "Clear all pins" at bounding box center [1167, 243] width 114 height 33
